Goal: Task Accomplishment & Management: Manage account settings

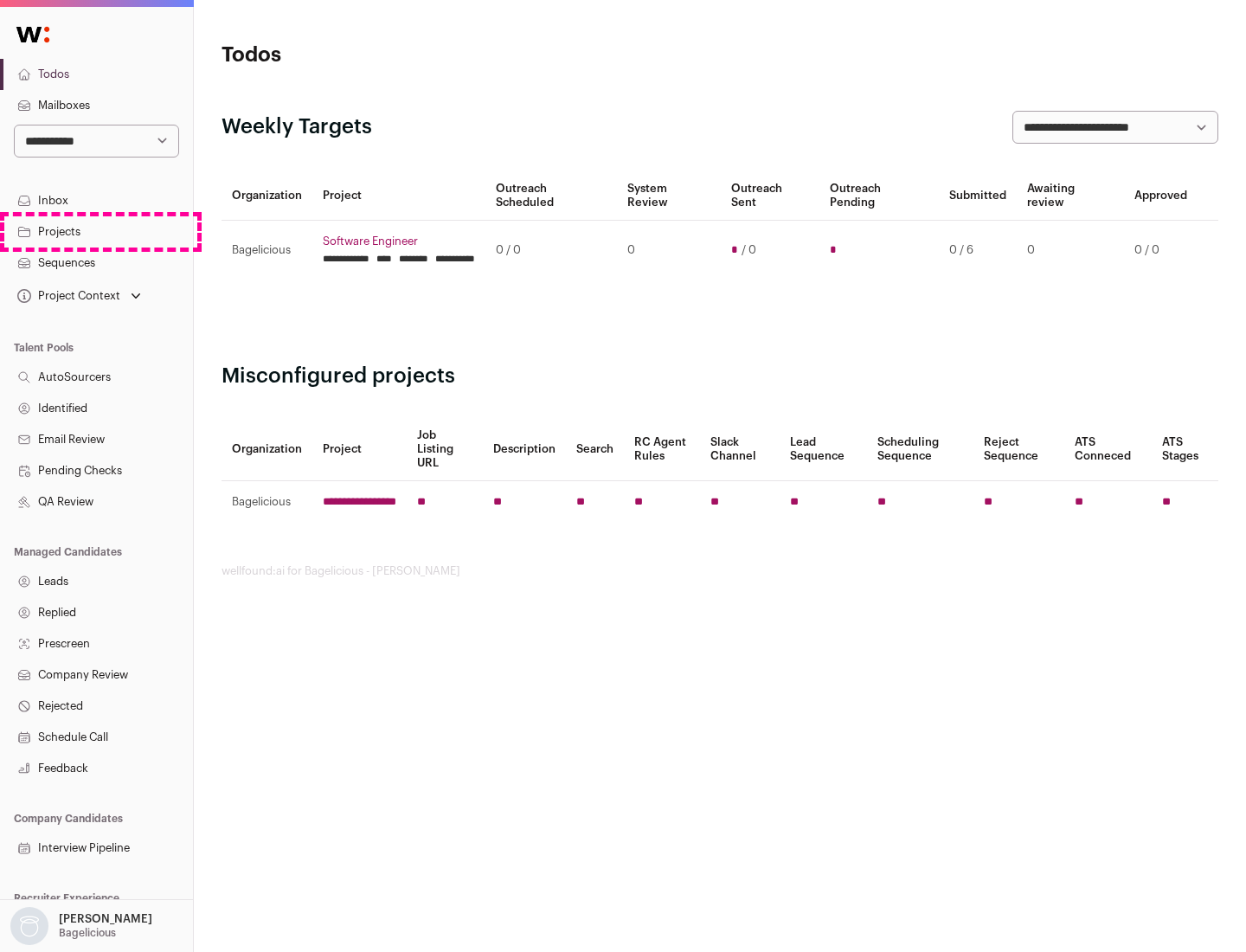
click at [97, 231] on link "Projects" at bounding box center [97, 231] width 193 height 31
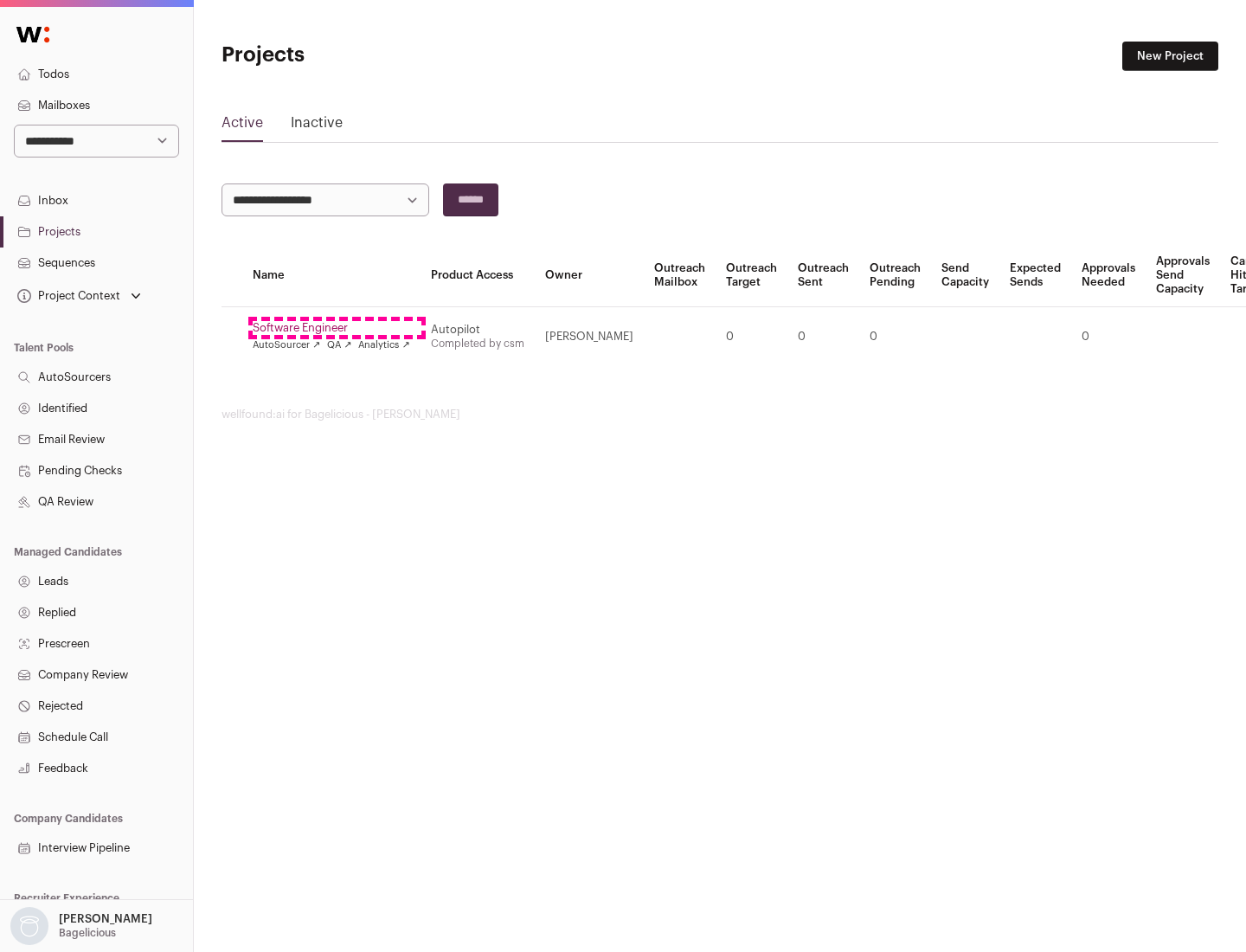
click at [336, 328] on link "Software Engineer" at bounding box center [331, 328] width 157 height 14
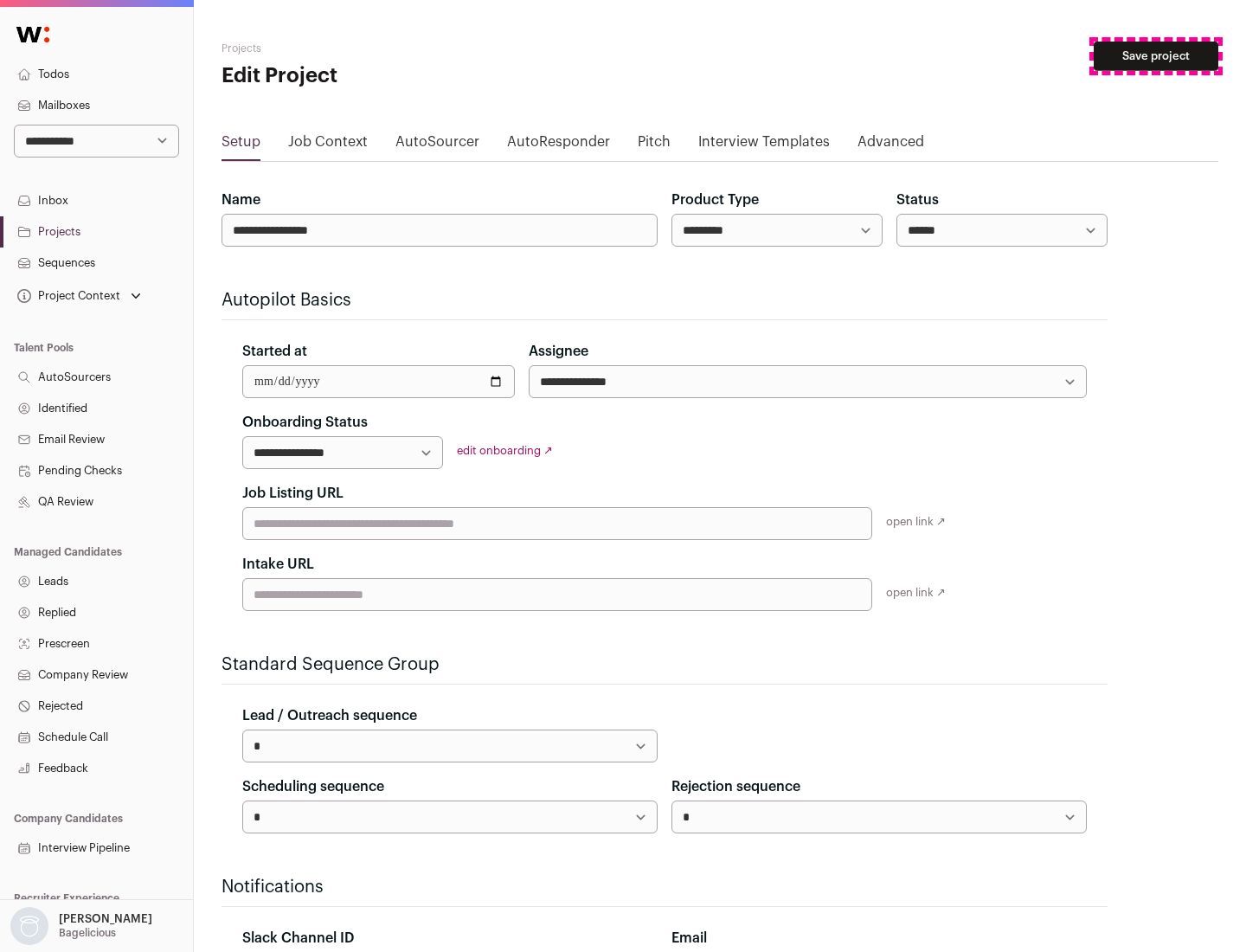
click at [1156, 57] on button "Save project" at bounding box center [1155, 57] width 124 height 30
